Goal: Find specific page/section: Find specific page/section

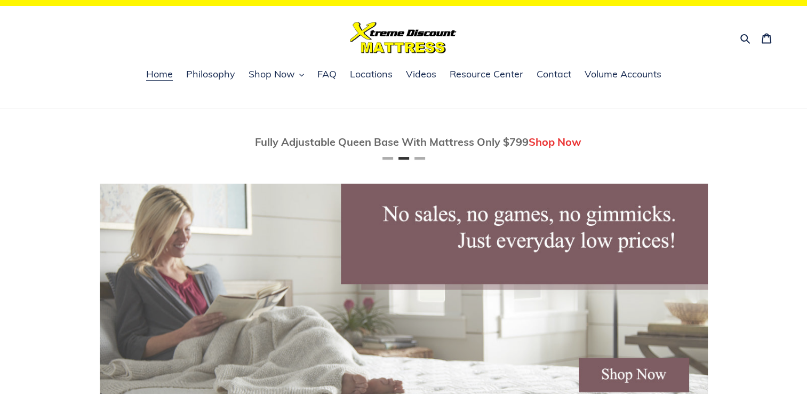
scroll to position [0, 608]
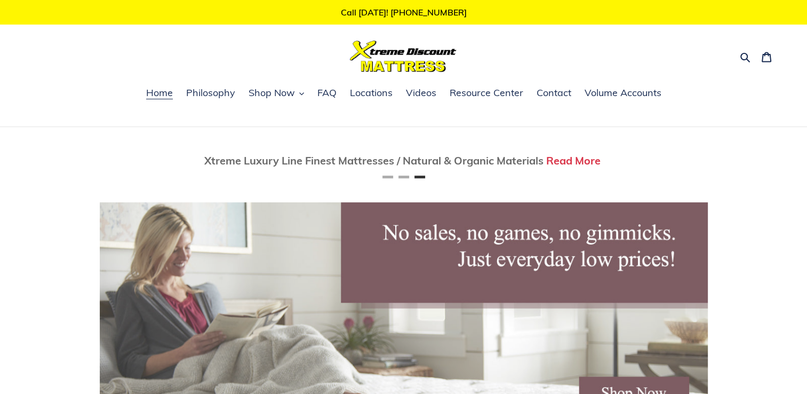
scroll to position [0, 1216]
click at [544, 93] on span "Contact" at bounding box center [553, 92] width 35 height 13
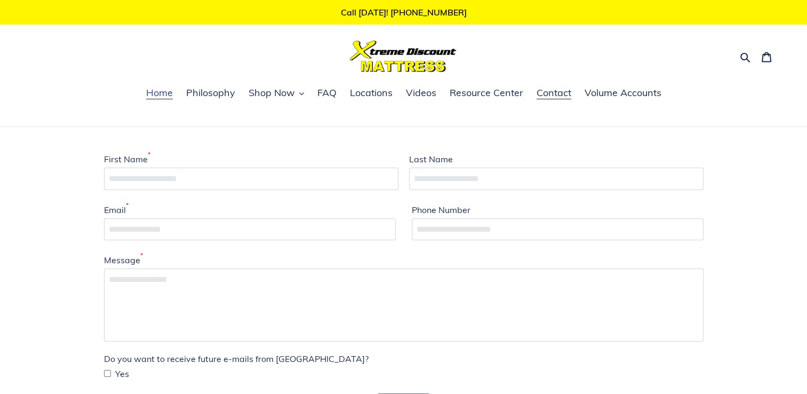
click at [154, 93] on span "Home" at bounding box center [159, 92] width 27 height 13
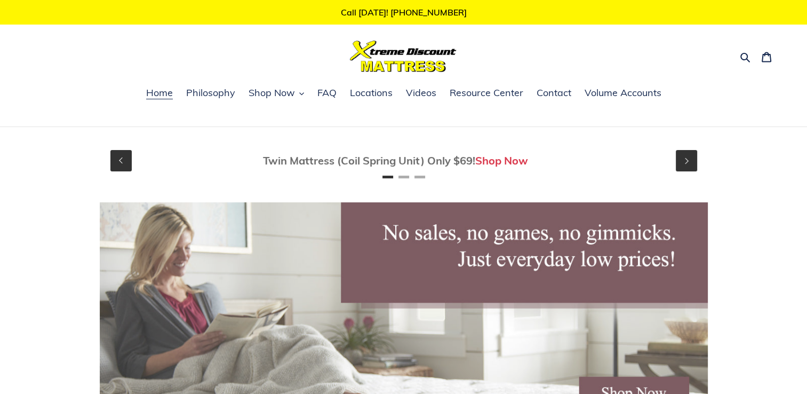
click at [498, 158] on link "Shop Now" at bounding box center [501, 160] width 53 height 13
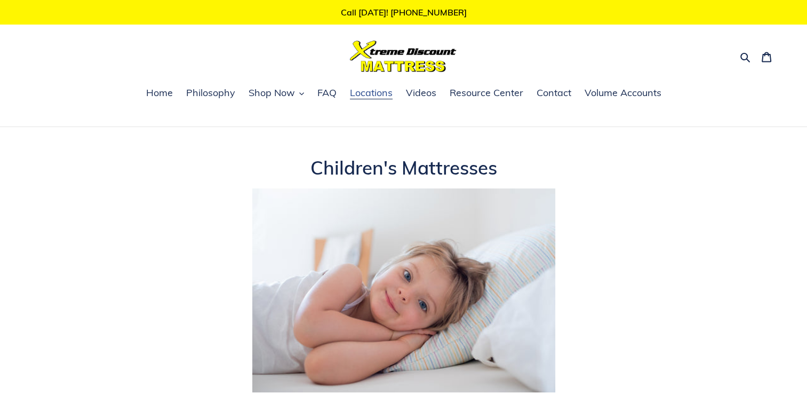
click at [365, 92] on span "Locations" at bounding box center [371, 92] width 43 height 13
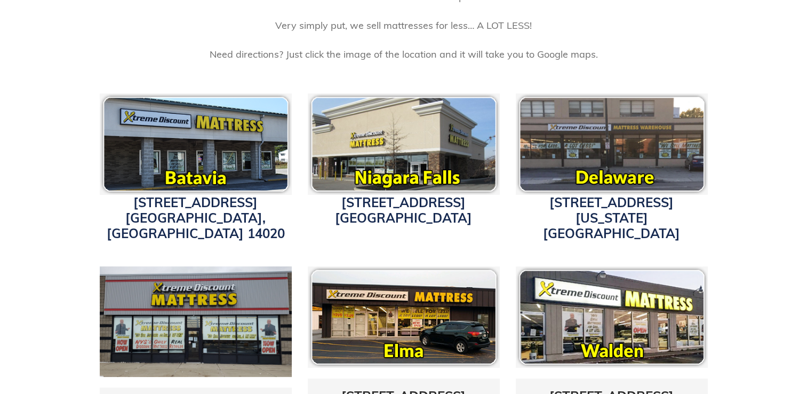
scroll to position [299, 0]
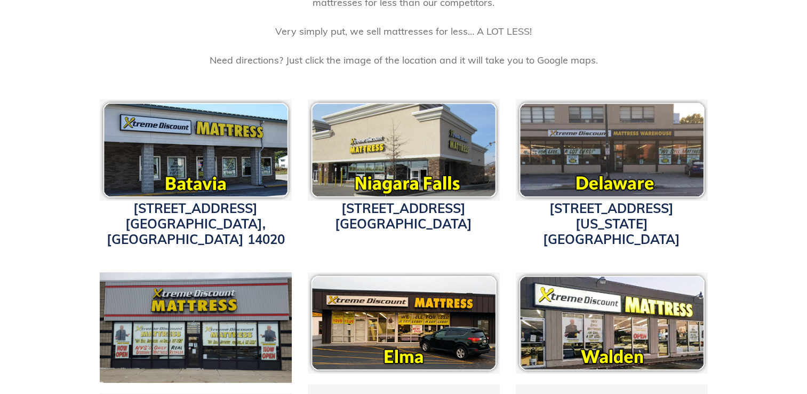
click at [195, 155] on img at bounding box center [196, 149] width 192 height 101
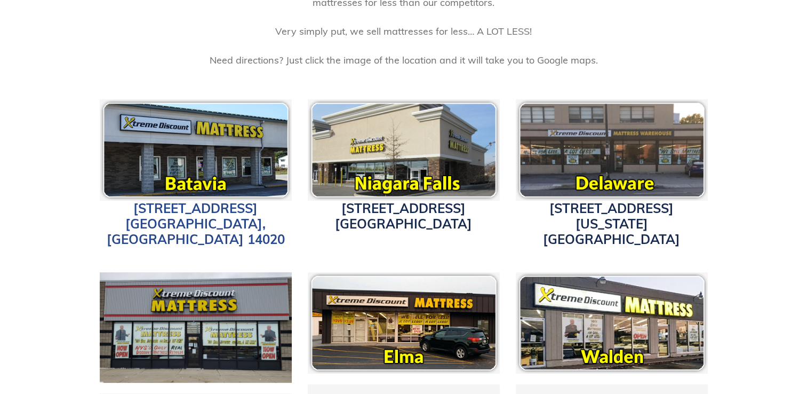
click at [206, 207] on link "[STREET_ADDRESS]" at bounding box center [196, 223] width 178 height 47
